Goal: Task Accomplishment & Management: Use online tool/utility

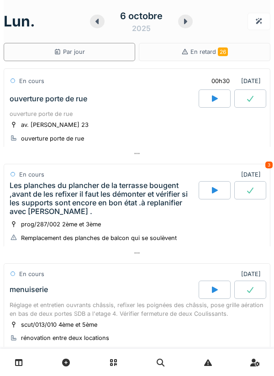
scroll to position [512, 0]
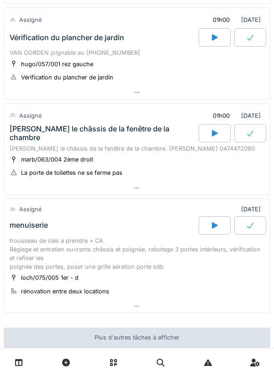
scroll to position [258, 0]
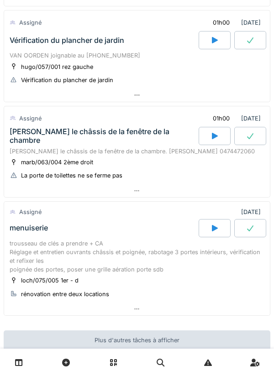
click at [163, 161] on div "marb/063/004 2ème droit La porte de toilettes ne se ferme pas" at bounding box center [137, 168] width 254 height 23
click at [160, 161] on div "marb/063/004 2ème droit La porte de toilettes ne se ferme pas" at bounding box center [137, 168] width 254 height 23
click at [149, 155] on div "[PERSON_NAME] le châssis de la fenêtre de la chambre. [PERSON_NAME] 0474472060" at bounding box center [137, 151] width 254 height 9
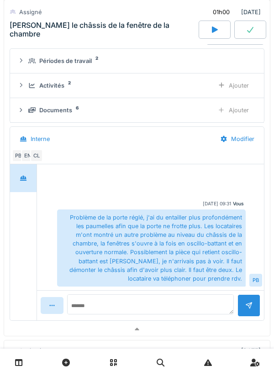
scroll to position [420, 0]
click at [168, 60] on div "Périodes de travail 2" at bounding box center [140, 61] width 224 height 9
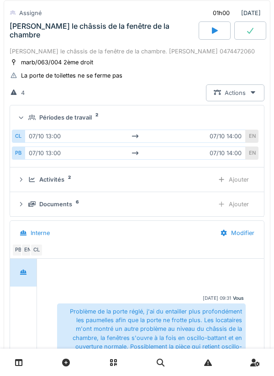
click at [154, 55] on div "[PERSON_NAME] le châssis de la fenêtre de la chambre. [PERSON_NAME] 0474472060" at bounding box center [137, 51] width 254 height 9
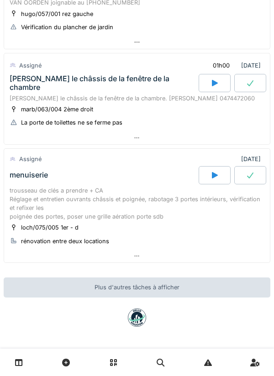
scroll to position [311, 0]
click at [149, 181] on div "menuiserie" at bounding box center [103, 175] width 191 height 18
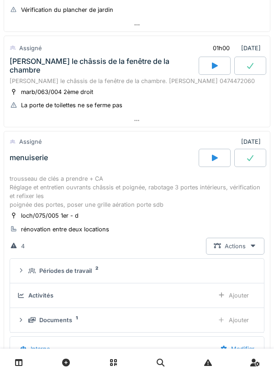
scroll to position [325, 0]
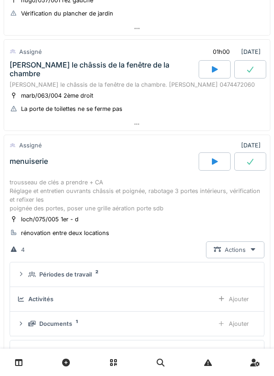
click at [150, 167] on div "menuiserie" at bounding box center [103, 161] width 191 height 18
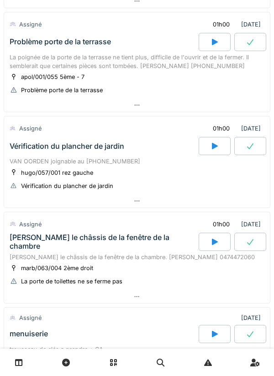
click at [154, 163] on div "VAN OORDEN joignable au [PHONE_NUMBER]" at bounding box center [137, 161] width 254 height 9
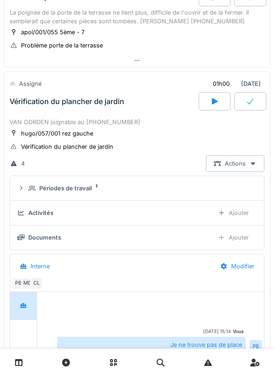
scroll to position [190, 0]
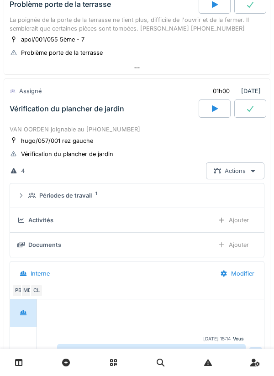
click at [150, 125] on div "VAN OORDEN joignable au [PHONE_NUMBER]" at bounding box center [137, 129] width 254 height 9
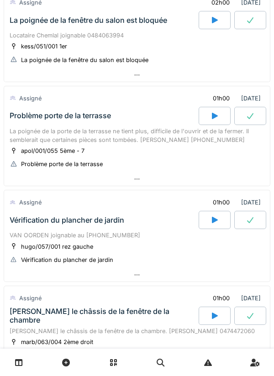
click at [154, 131] on div "La poignée de la porte de la terrasse ne tient plus, difficile de l'ouvrir et d…" at bounding box center [137, 135] width 254 height 17
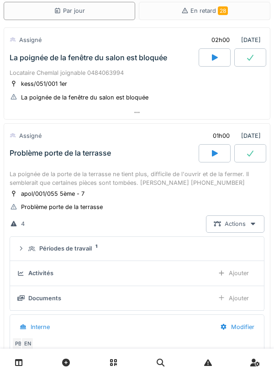
scroll to position [0, 0]
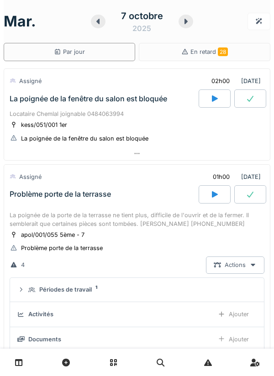
click at [179, 135] on div "kess/051/001 1er La poignée de la fenêtre du salon est bloquée" at bounding box center [137, 131] width 254 height 23
click at [170, 129] on div "kess/051/001 1er La poignée de la fenêtre du salon est bloquée" at bounding box center [137, 131] width 254 height 23
click at [164, 124] on div "kess/051/001 1er La poignée de la fenêtre du salon est bloquée" at bounding box center [137, 131] width 254 height 23
click at [140, 117] on div "Locataire Chemlal joignable 0484063994" at bounding box center [137, 113] width 254 height 9
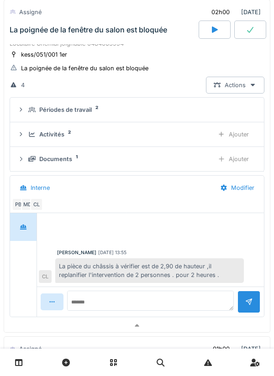
scroll to position [78, 0]
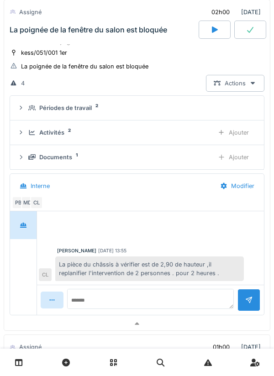
click at [155, 110] on div "Périodes de travail 2" at bounding box center [140, 107] width 224 height 9
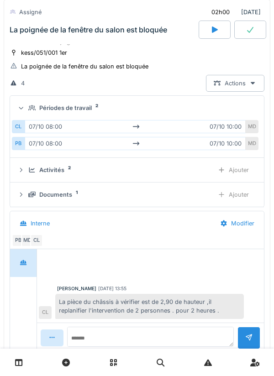
click at [165, 110] on div "Périodes de travail 2" at bounding box center [140, 107] width 224 height 9
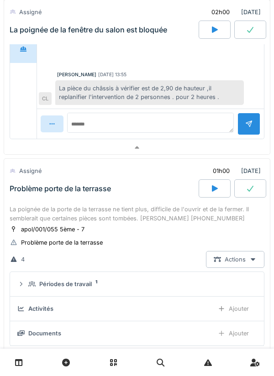
scroll to position [257, 0]
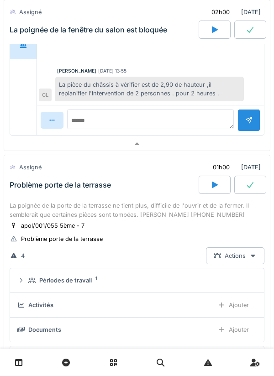
click at [152, 206] on div "La poignée de la porte de la terrasse ne tient plus, difficile de l'ouvrir et d…" at bounding box center [137, 209] width 254 height 17
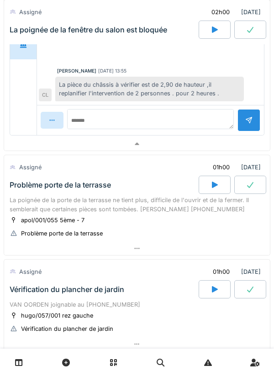
click at [163, 204] on div "La poignée de la porte de la terrasse ne tient plus, difficile de l'ouvrir et d…" at bounding box center [137, 204] width 254 height 17
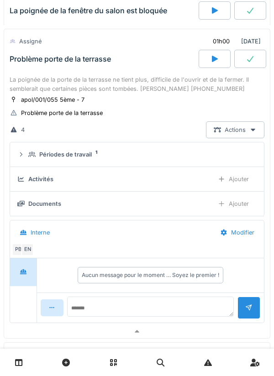
scroll to position [393, 0]
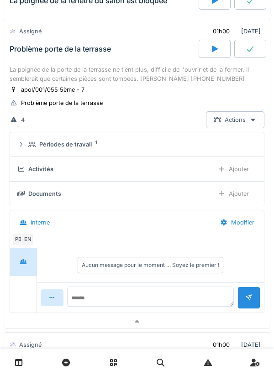
click at [152, 146] on div "Périodes de travail 1" at bounding box center [140, 144] width 224 height 9
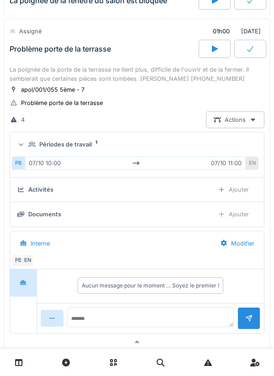
click at [153, 146] on div "Périodes de travail 1" at bounding box center [140, 144] width 224 height 9
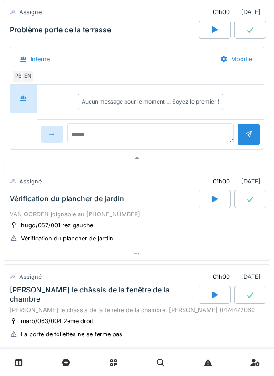
scroll to position [561, 0]
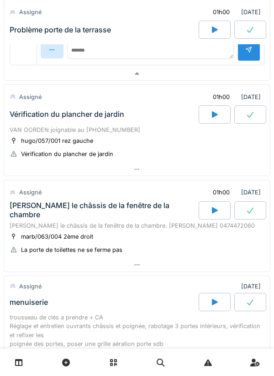
click at [158, 227] on div "[PERSON_NAME] le châssis de la fenêtre de la chambre. [PERSON_NAME] 0474472060" at bounding box center [137, 225] width 254 height 9
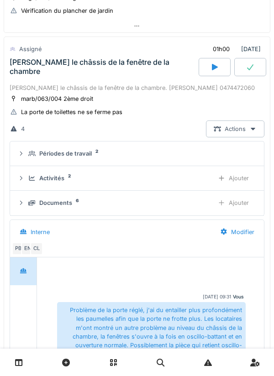
scroll to position [784, 0]
click at [161, 158] on summary "Périodes de travail 2" at bounding box center [137, 153] width 246 height 17
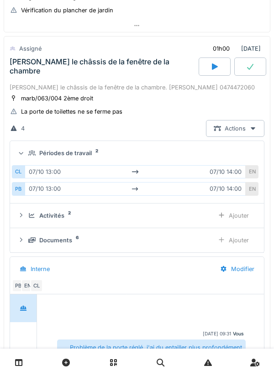
click at [162, 156] on div "Périodes de travail 2" at bounding box center [140, 153] width 224 height 9
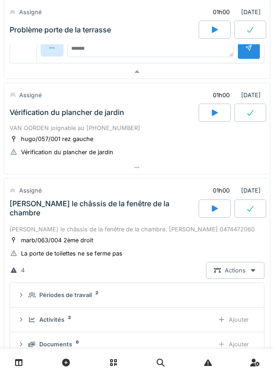
scroll to position [646, 0]
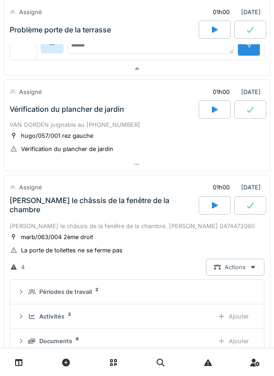
click at [146, 212] on div "[PERSON_NAME] le châssis de la fenêtre de la chambre" at bounding box center [103, 205] width 191 height 18
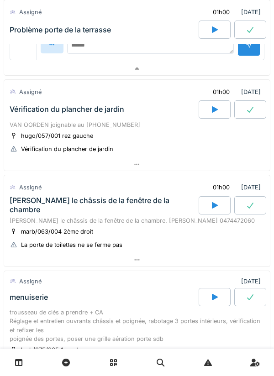
click at [145, 202] on div "[PERSON_NAME] le châssis de la fenêtre de la chambre" at bounding box center [103, 204] width 187 height 17
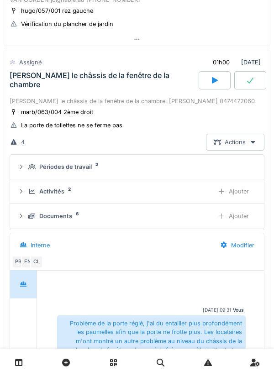
scroll to position [784, 0]
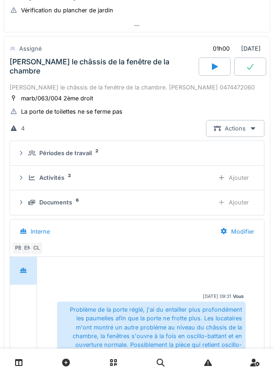
click at [122, 206] on div "Documents 6" at bounding box center [117, 202] width 178 height 9
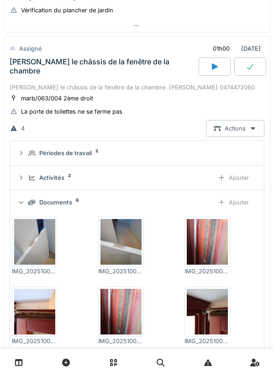
click at [200, 309] on img at bounding box center [206, 312] width 41 height 46
click at [227, 313] on img at bounding box center [206, 312] width 41 height 46
click at [146, 159] on summary "Périodes de travail 2" at bounding box center [137, 153] width 246 height 17
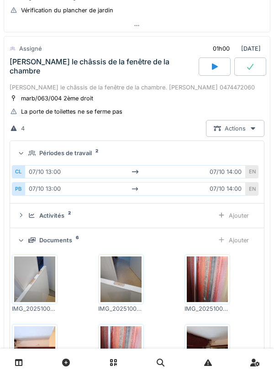
click at [146, 155] on div "Périodes de travail 2" at bounding box center [140, 153] width 224 height 9
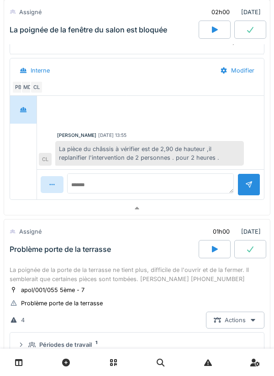
scroll to position [0, 0]
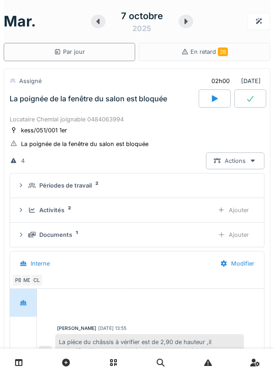
click at [218, 102] on icon at bounding box center [214, 98] width 9 height 7
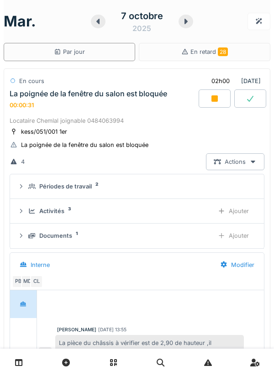
click at [184, 25] on icon at bounding box center [185, 21] width 9 height 7
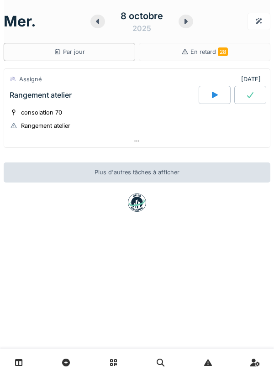
click at [100, 23] on icon at bounding box center [97, 21] width 9 height 7
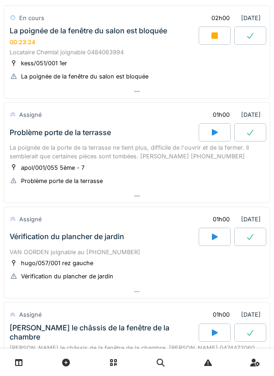
scroll to position [63, 0]
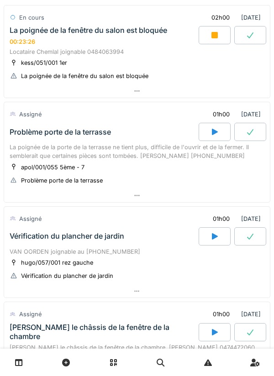
click at [129, 253] on div "VAN OORDEN joignable au [PHONE_NUMBER]" at bounding box center [137, 251] width 254 height 9
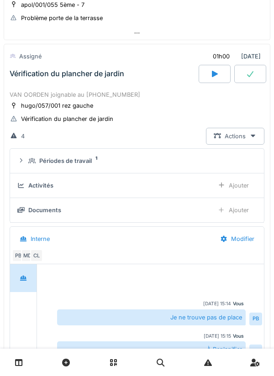
scroll to position [222, 0]
